Goal: Task Accomplishment & Management: Manage account settings

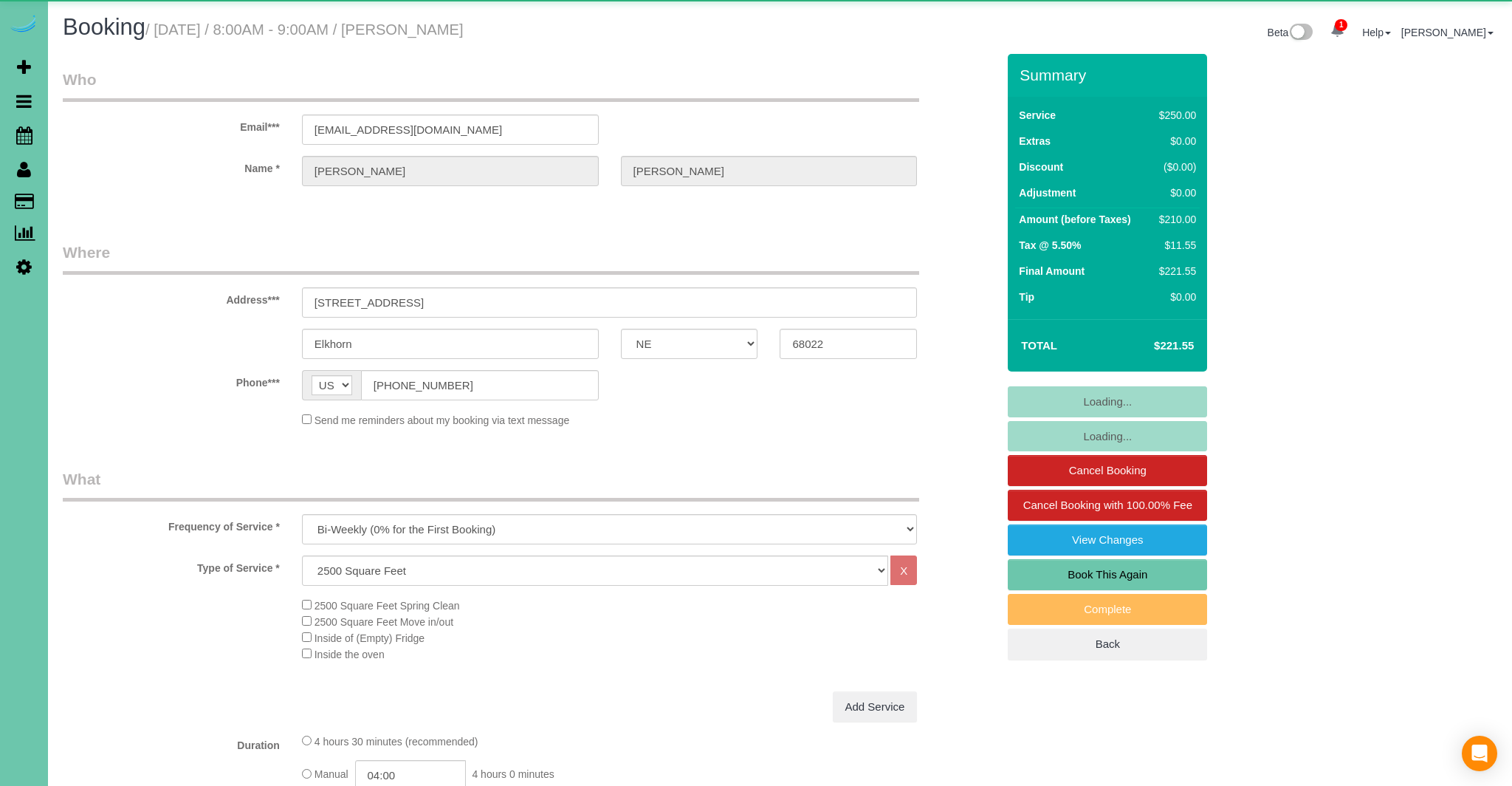
select select "NE"
select select "object:717"
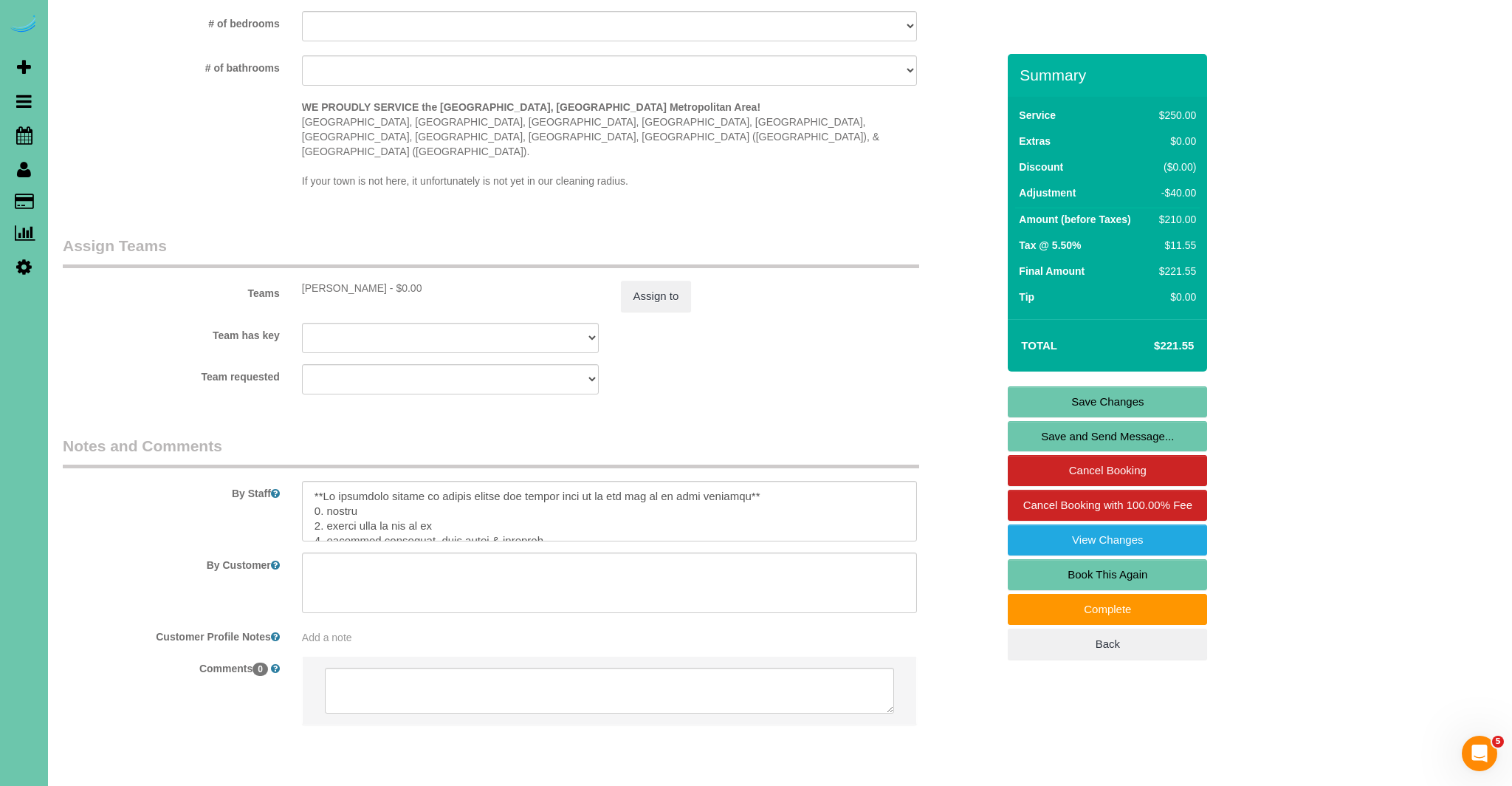
scroll to position [1436, 0]
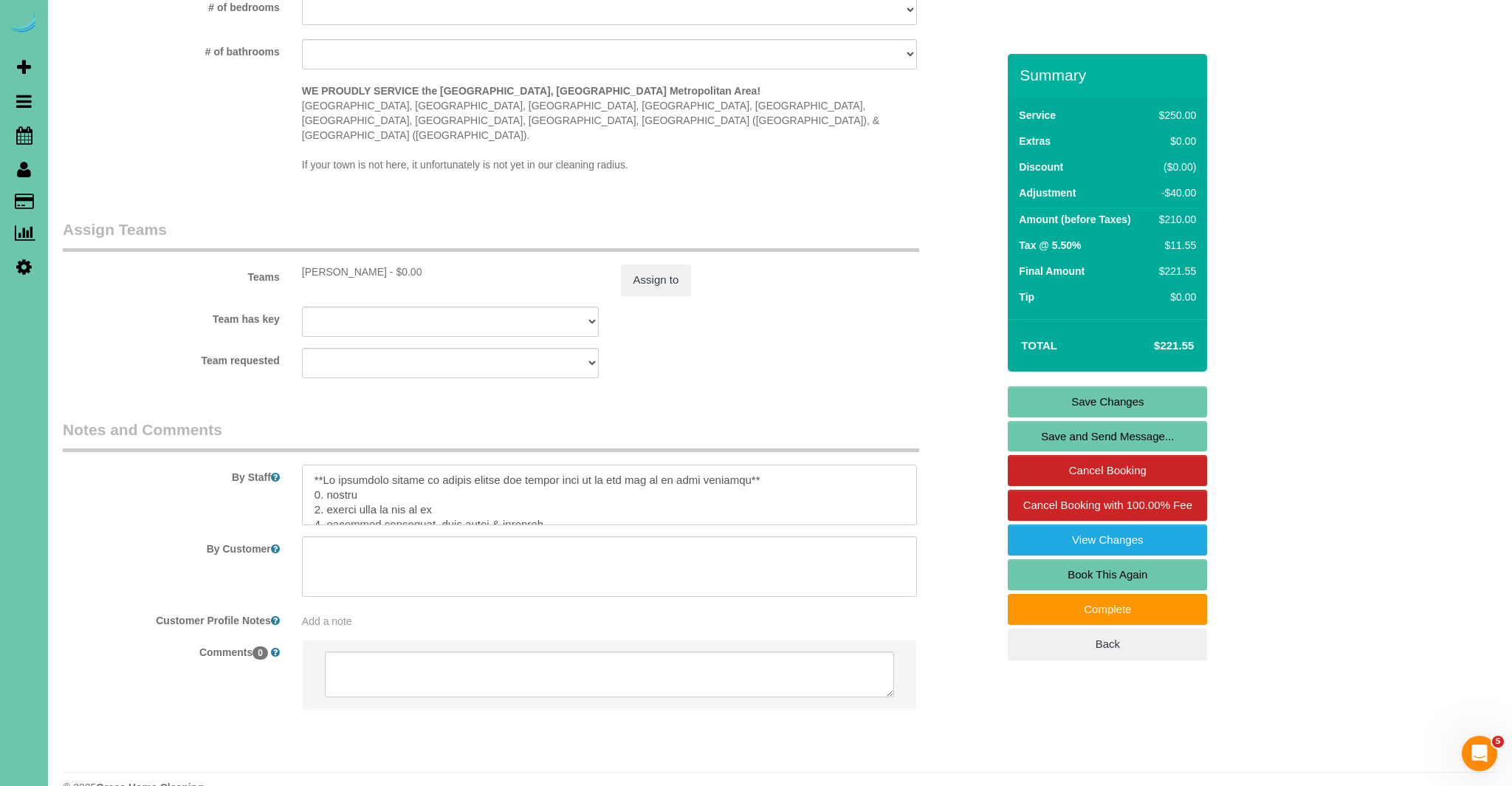
drag, startPoint x: 308, startPoint y: 447, endPoint x: 361, endPoint y: 449, distance: 53.0
click at [308, 465] on textarea at bounding box center [610, 495] width 616 height 61
type textarea "**1:86 lorem ipsu** **Do sitametco adipis el seddoe tempor inc utlabo etdo ma a…"
click at [1151, 408] on link "Save Changes" at bounding box center [1107, 402] width 200 height 31
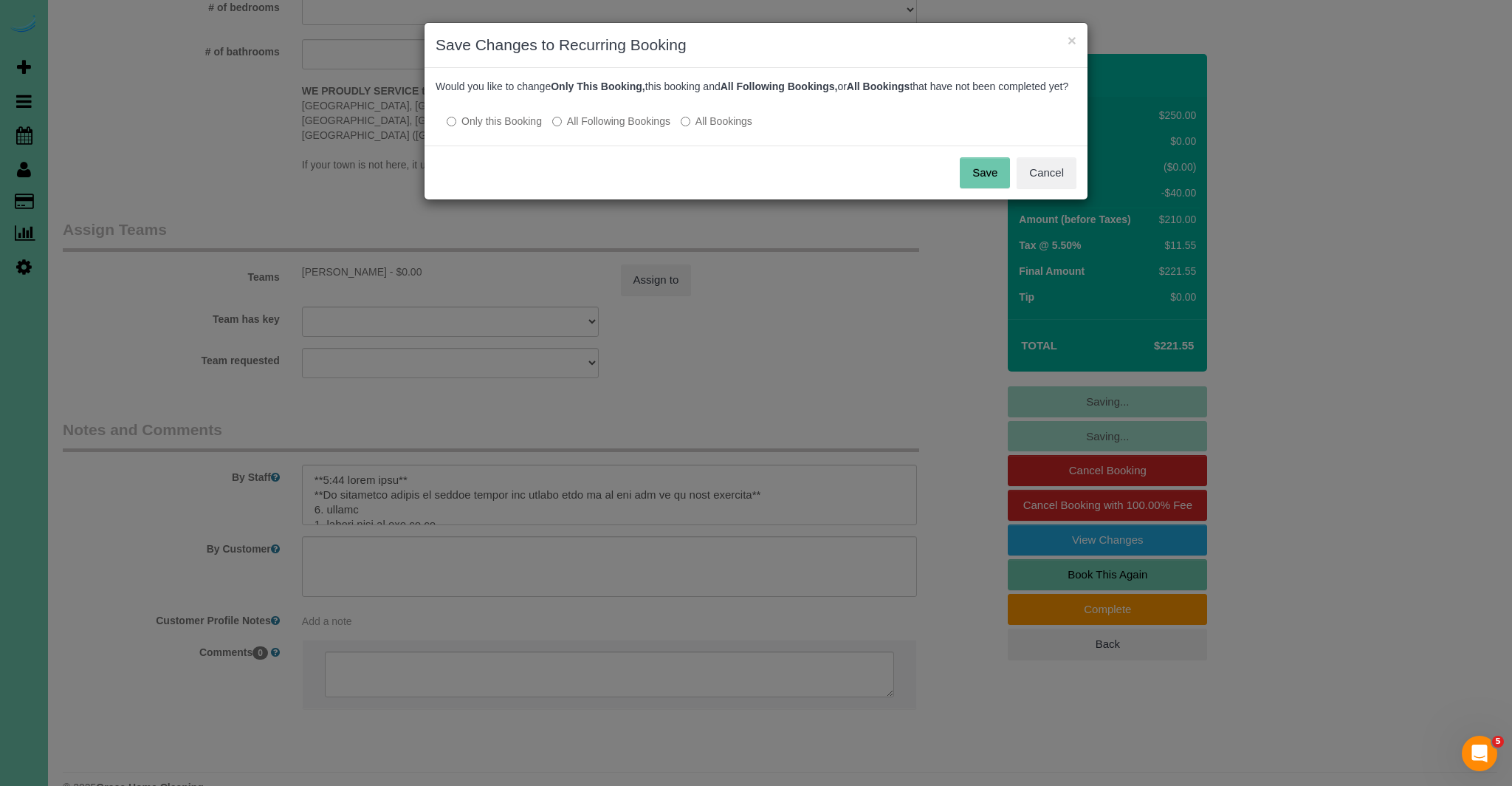
click at [997, 188] on button "Save" at bounding box center [985, 172] width 50 height 31
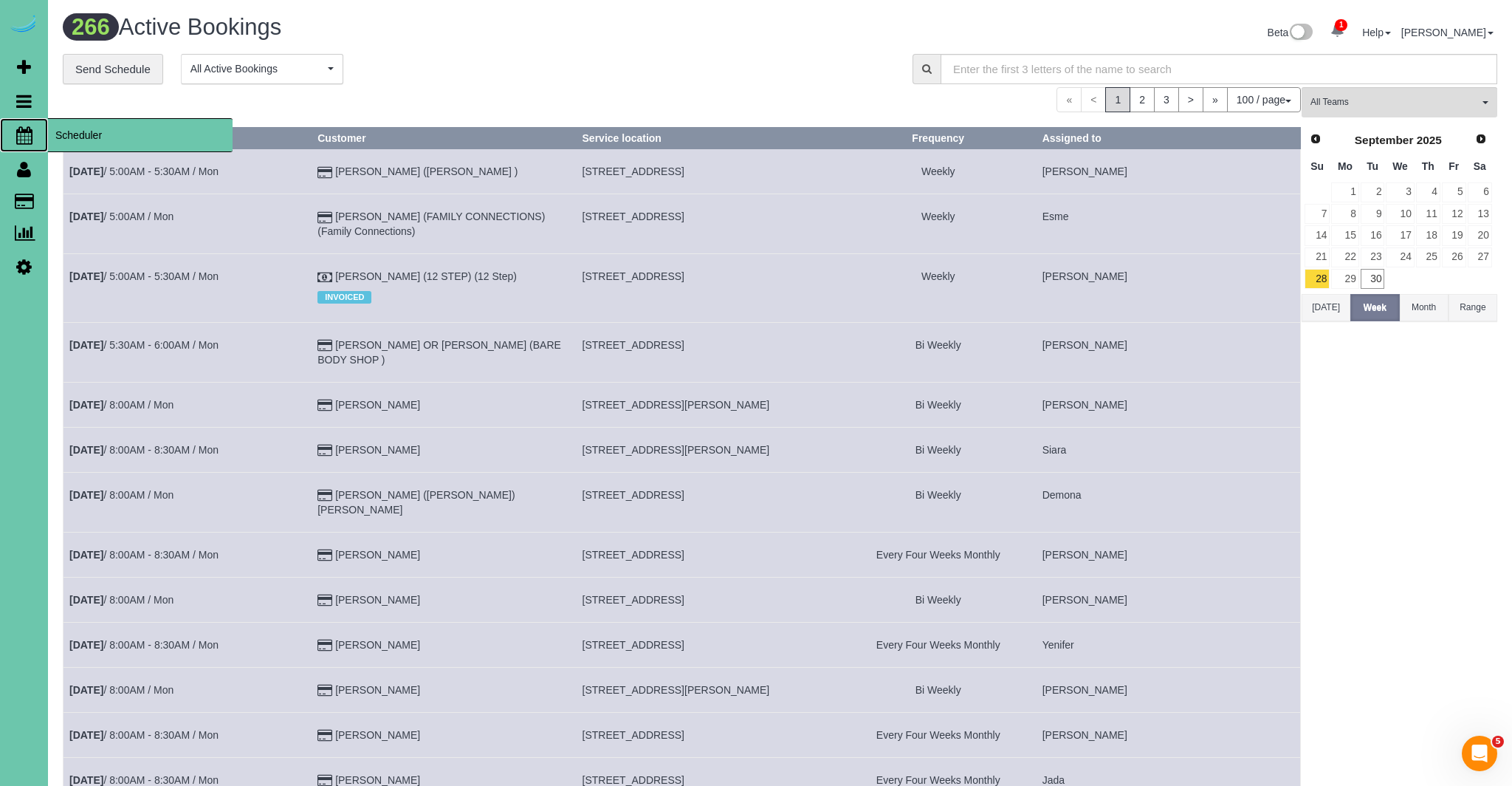
click at [22, 136] on icon at bounding box center [24, 134] width 16 height 17
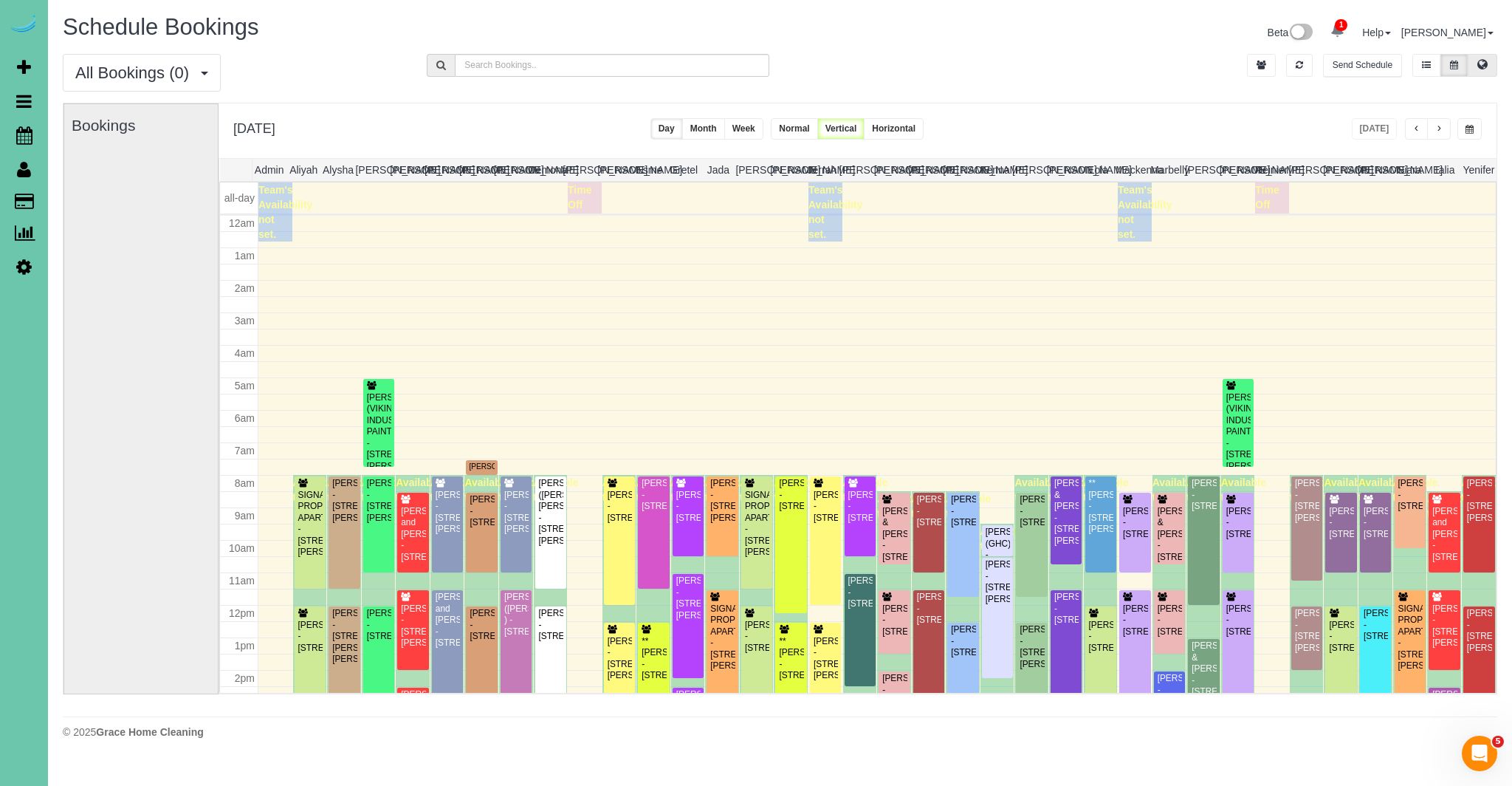
scroll to position [196, 0]
